Goal: Task Accomplishment & Management: Complete application form

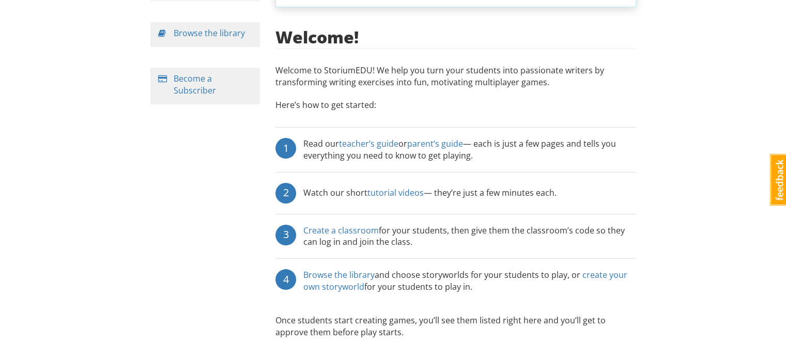
scroll to position [145, 0]
click at [361, 225] on link "Create a classroom" at bounding box center [340, 230] width 75 height 11
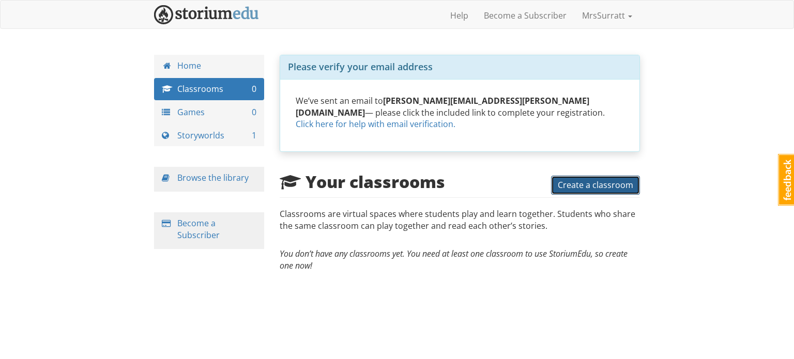
click at [575, 179] on span "Create a classroom" at bounding box center [595, 184] width 75 height 11
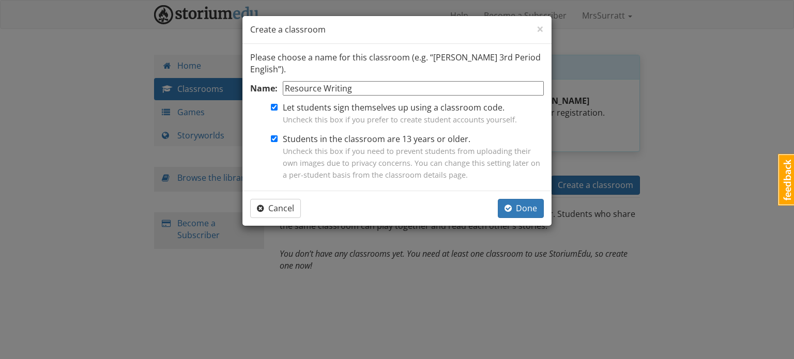
type input "Resource Writing"
click at [275, 140] on input "Students in the classroom are 13 years or older. Uncheck this box if you need t…" at bounding box center [274, 138] width 7 height 7
checkbox input "false"
click at [525, 212] on span "Done" at bounding box center [520, 208] width 33 height 11
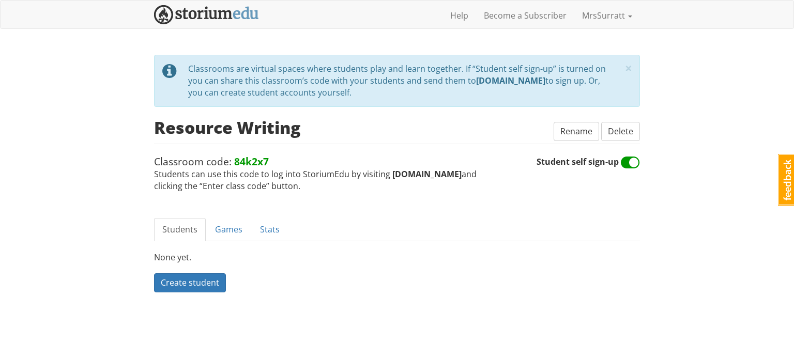
drag, startPoint x: 389, startPoint y: 175, endPoint x: 455, endPoint y: 173, distance: 66.2
click at [455, 173] on strong "storiumedu.com" at bounding box center [426, 173] width 69 height 11
copy strong "storiumedu.com"
drag, startPoint x: 270, startPoint y: 161, endPoint x: 232, endPoint y: 152, distance: 39.7
click at [232, 152] on div "× close tip Classrooms are virtual spaces where students play and learn togethe…" at bounding box center [397, 123] width 486 height 137
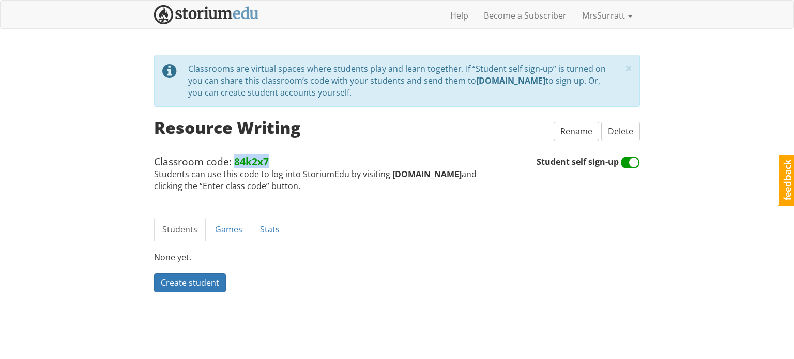
copy strong "84k2x7"
click at [234, 232] on link "Games" at bounding box center [229, 229] width 44 height 23
click at [192, 285] on span "Create a game" at bounding box center [189, 282] width 56 height 11
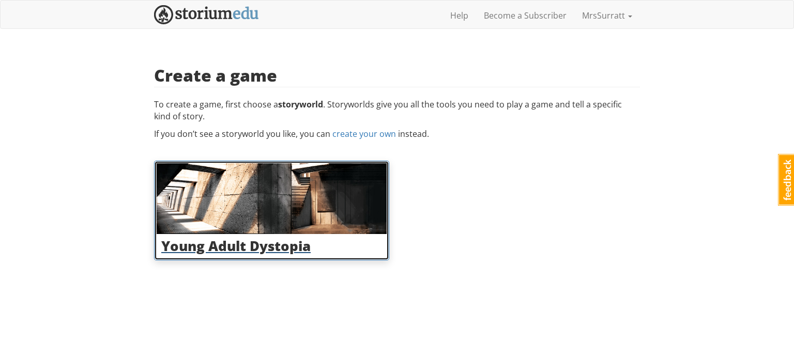
click at [231, 255] on div "Young Adult Dystopia" at bounding box center [272, 246] width 230 height 24
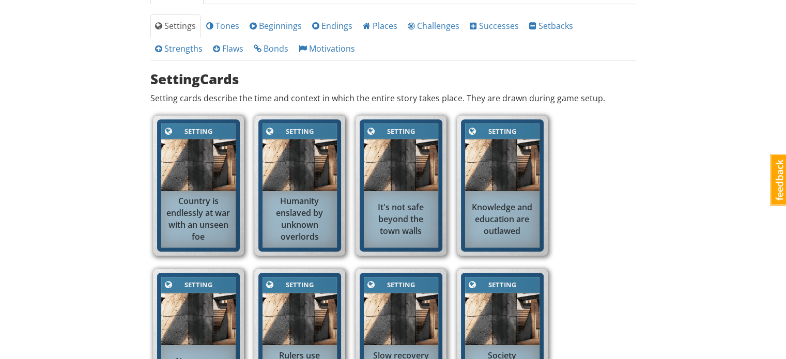
scroll to position [736, 0]
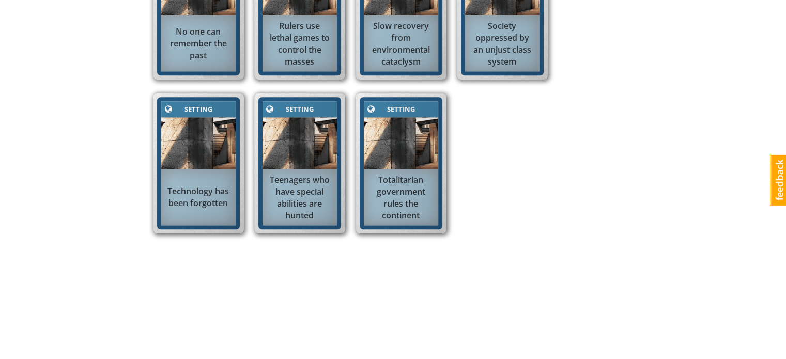
click at [200, 195] on div "Technology has been forgotten" at bounding box center [198, 197] width 74 height 34
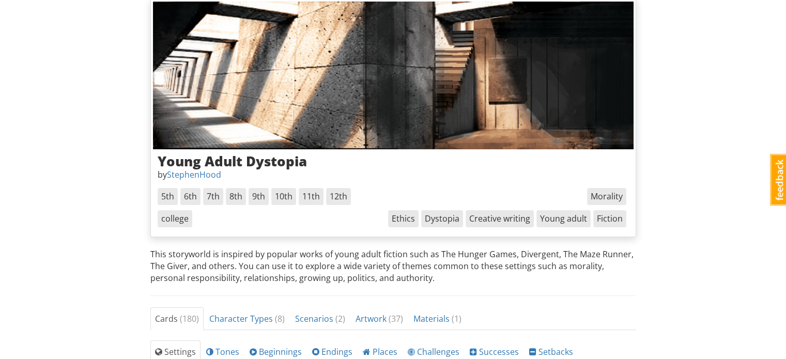
scroll to position [0, 0]
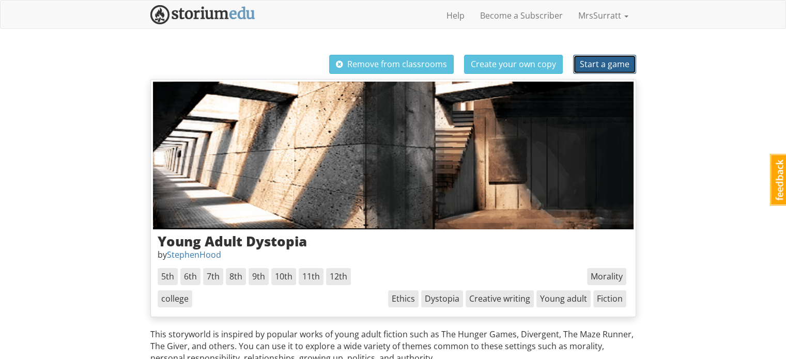
click at [611, 64] on span "Start a game" at bounding box center [605, 63] width 50 height 11
select select "etcg8w"
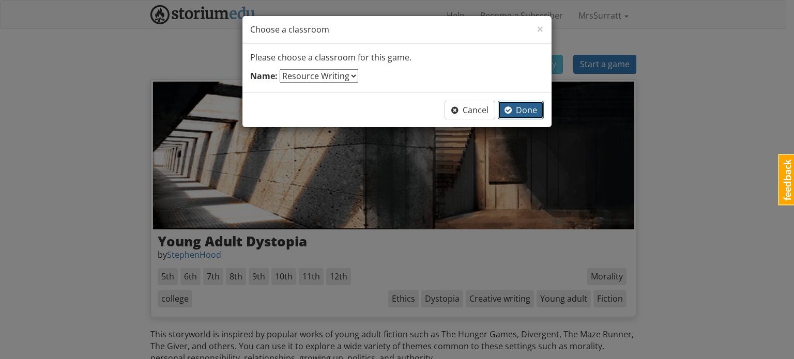
click at [528, 111] on span "Done" at bounding box center [520, 109] width 33 height 11
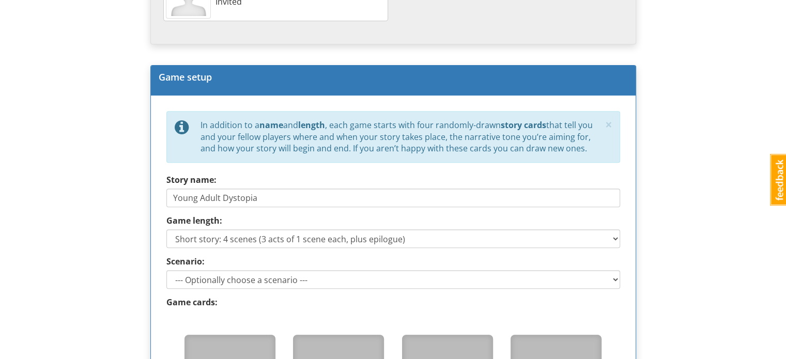
scroll to position [394, 0]
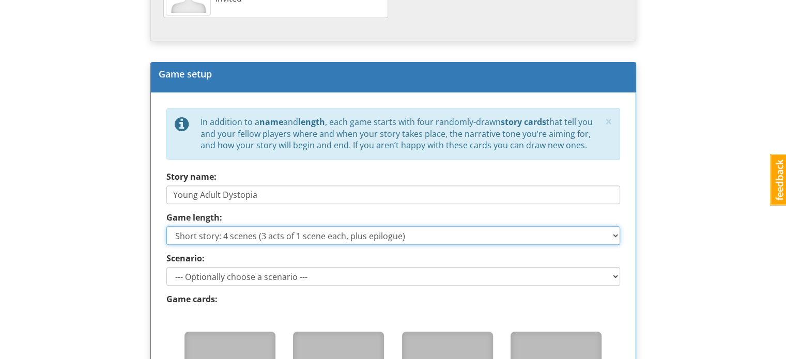
click at [458, 239] on select "Short story: 4 scenes (3 acts of 1 scene each, plus epilogue) Medium story: 7 s…" at bounding box center [393, 235] width 454 height 19
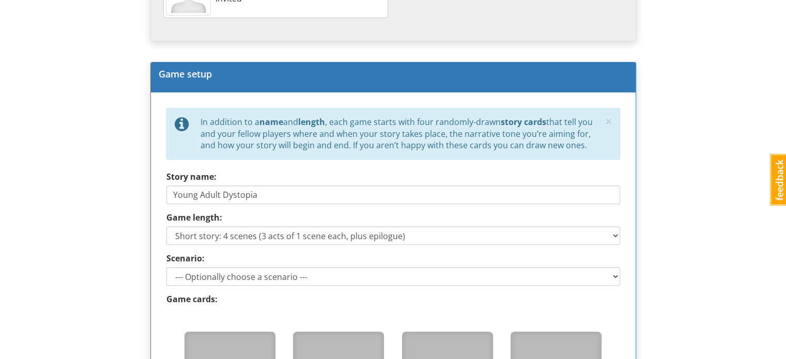
click at [681, 239] on div "mrssurratt MrsSurratt 1 Toggle navigation Help Become a Subscriber MrsSurratt P…" at bounding box center [393, 221] width 786 height 1230
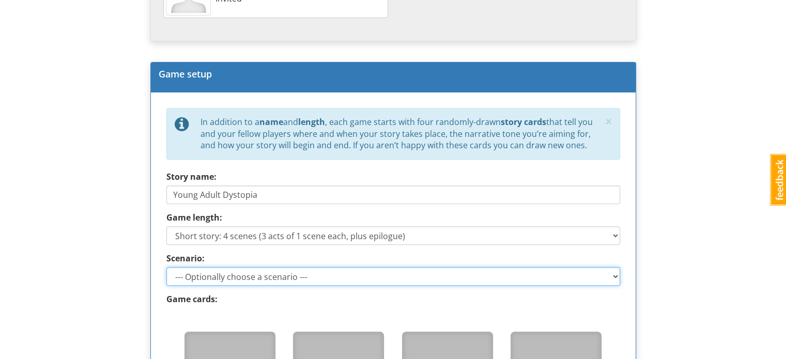
click at [609, 278] on select "--- Optionally choose a scenario --- Recovering the Past Beyond the Wall" at bounding box center [393, 276] width 454 height 19
select select "d_scenario_1"
click at [166, 267] on select "--- Optionally choose a scenario --- Recovering the Past Beyond the Wall" at bounding box center [393, 276] width 454 height 19
type input "Recovering the Past"
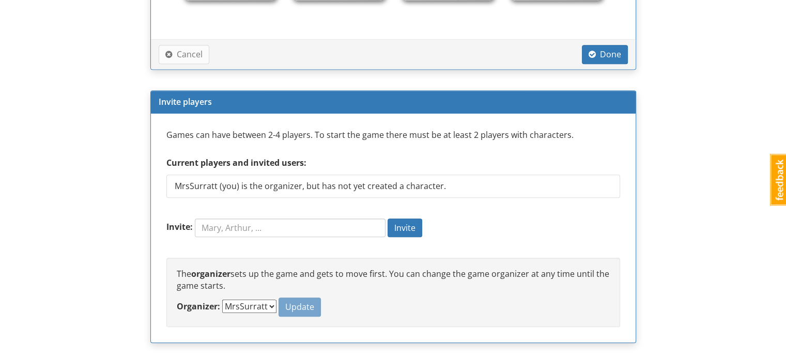
scroll to position [868, 0]
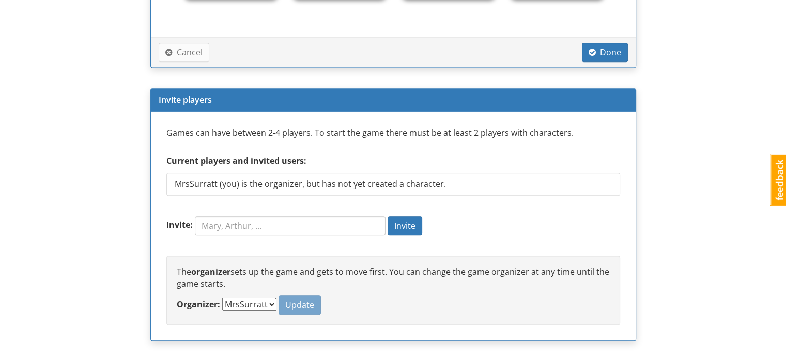
click at [611, 66] on div "Cancel Done" at bounding box center [393, 52] width 485 height 30
click at [604, 55] on span "Done" at bounding box center [605, 52] width 33 height 11
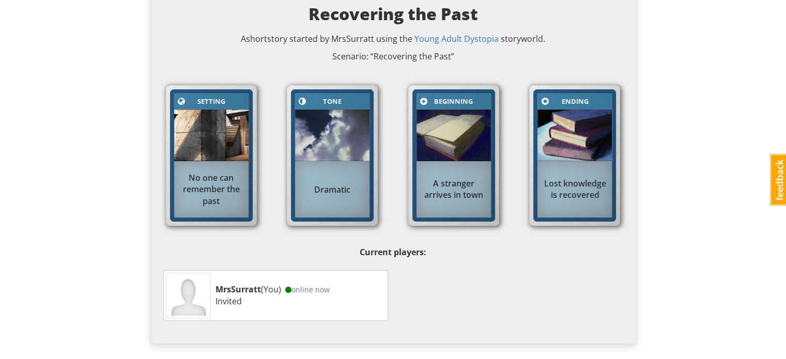
scroll to position [264, 0]
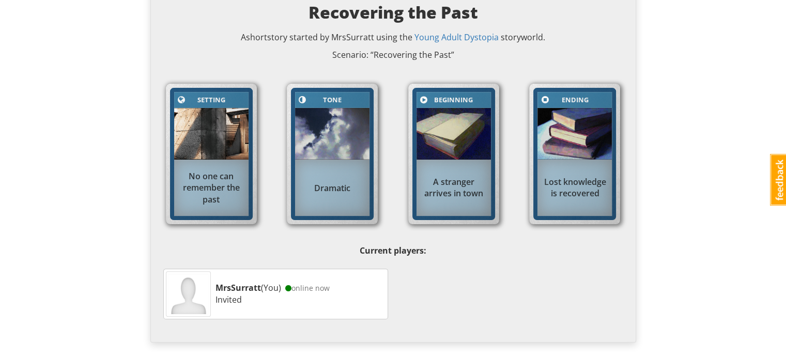
click at [193, 299] on img at bounding box center [188, 294] width 40 height 40
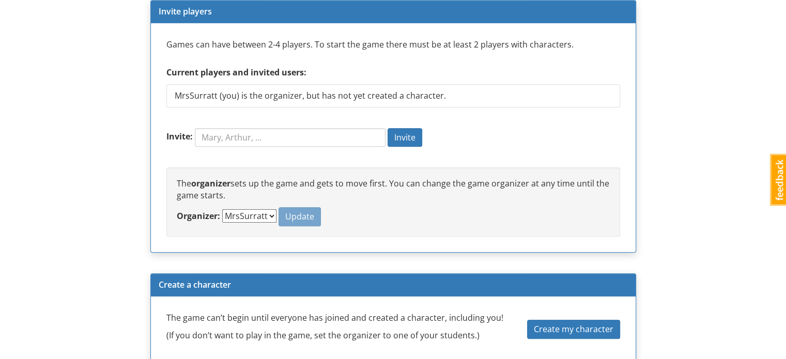
scroll to position [754, 0]
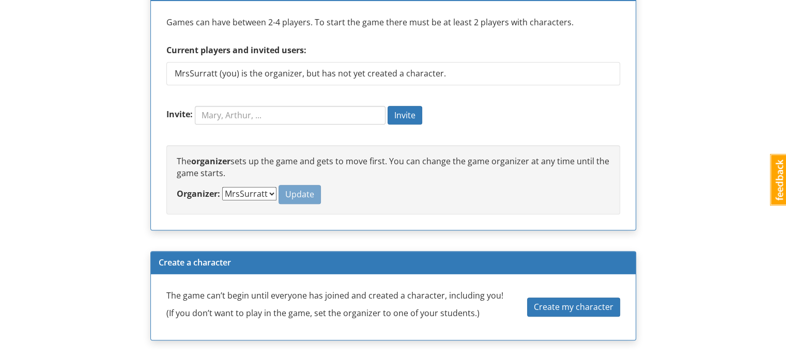
drag, startPoint x: 788, startPoint y: 260, endPoint x: 775, endPoint y: 293, distance: 35.2
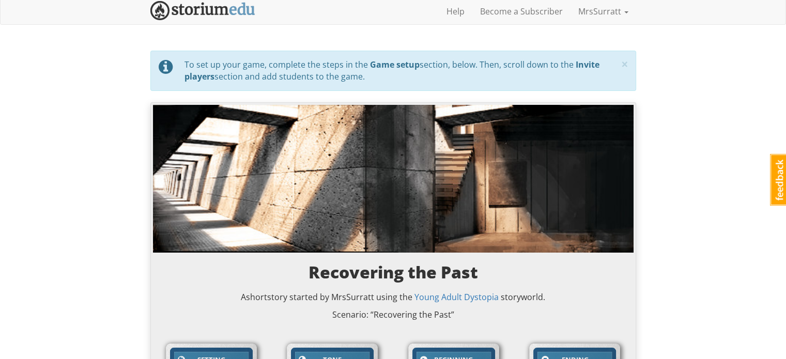
scroll to position [0, 0]
